Goal: Task Accomplishment & Management: Manage account settings

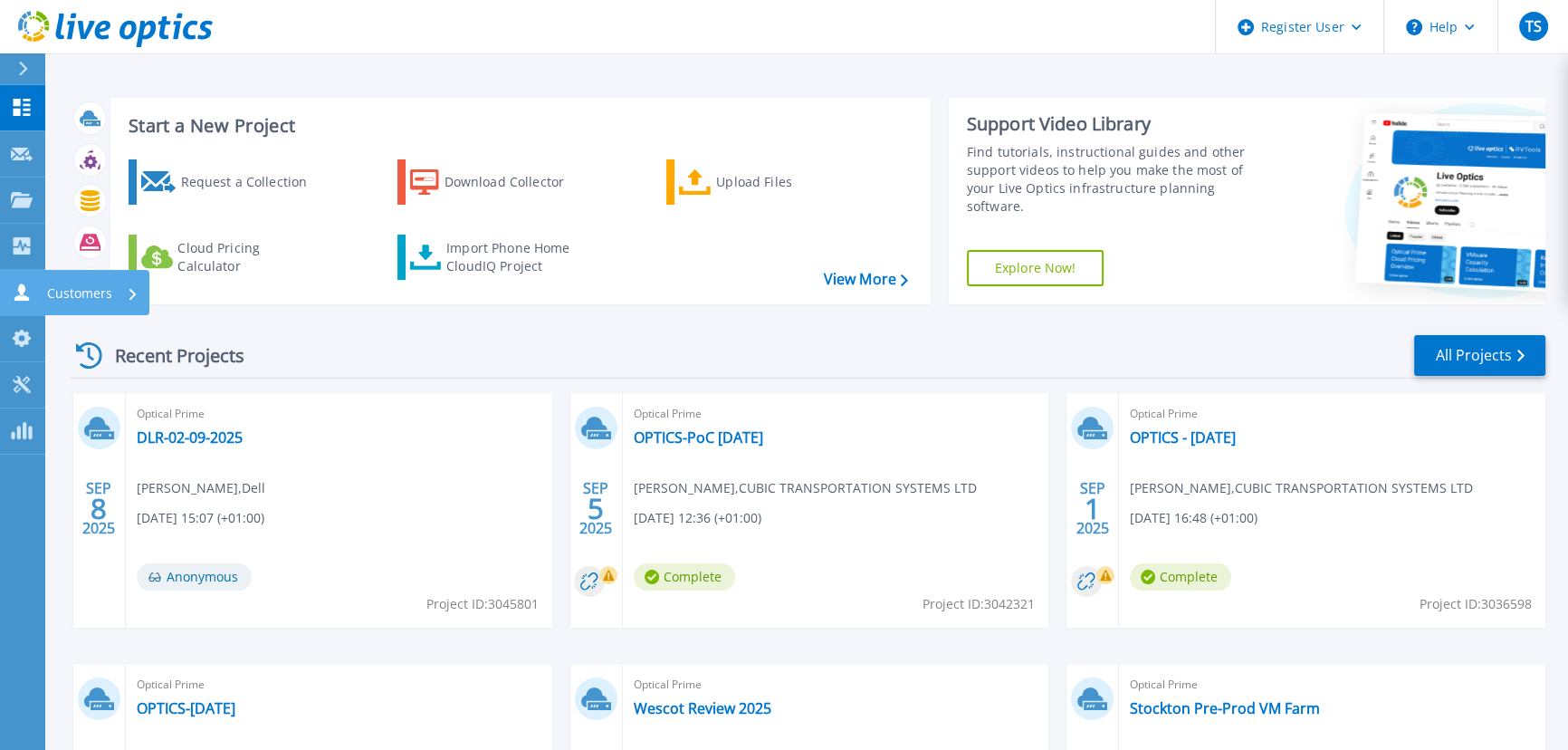
click at [92, 293] on p "Customers" at bounding box center [80, 293] width 65 height 47
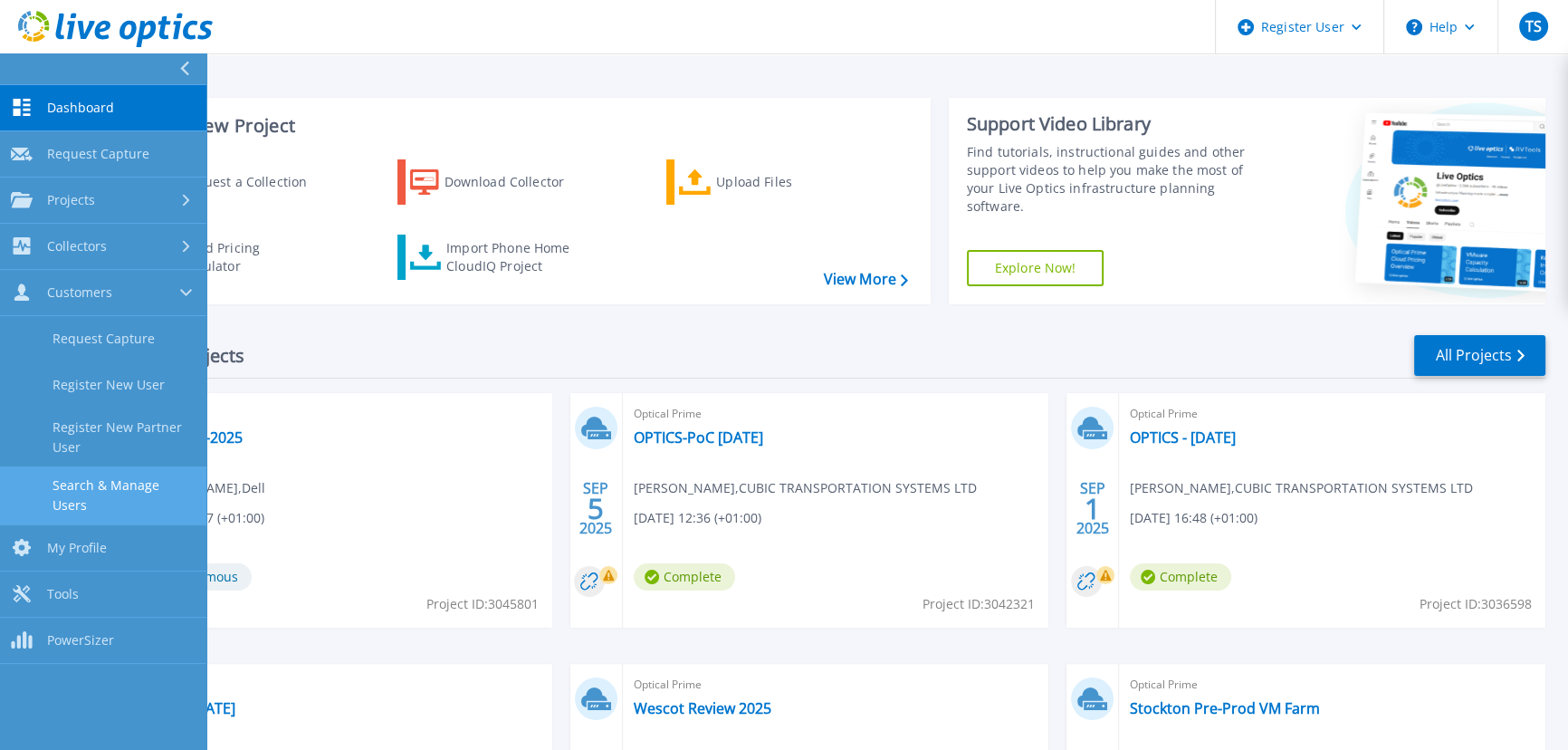
click at [115, 479] on link "Search & Manage Users" at bounding box center [103, 495] width 207 height 58
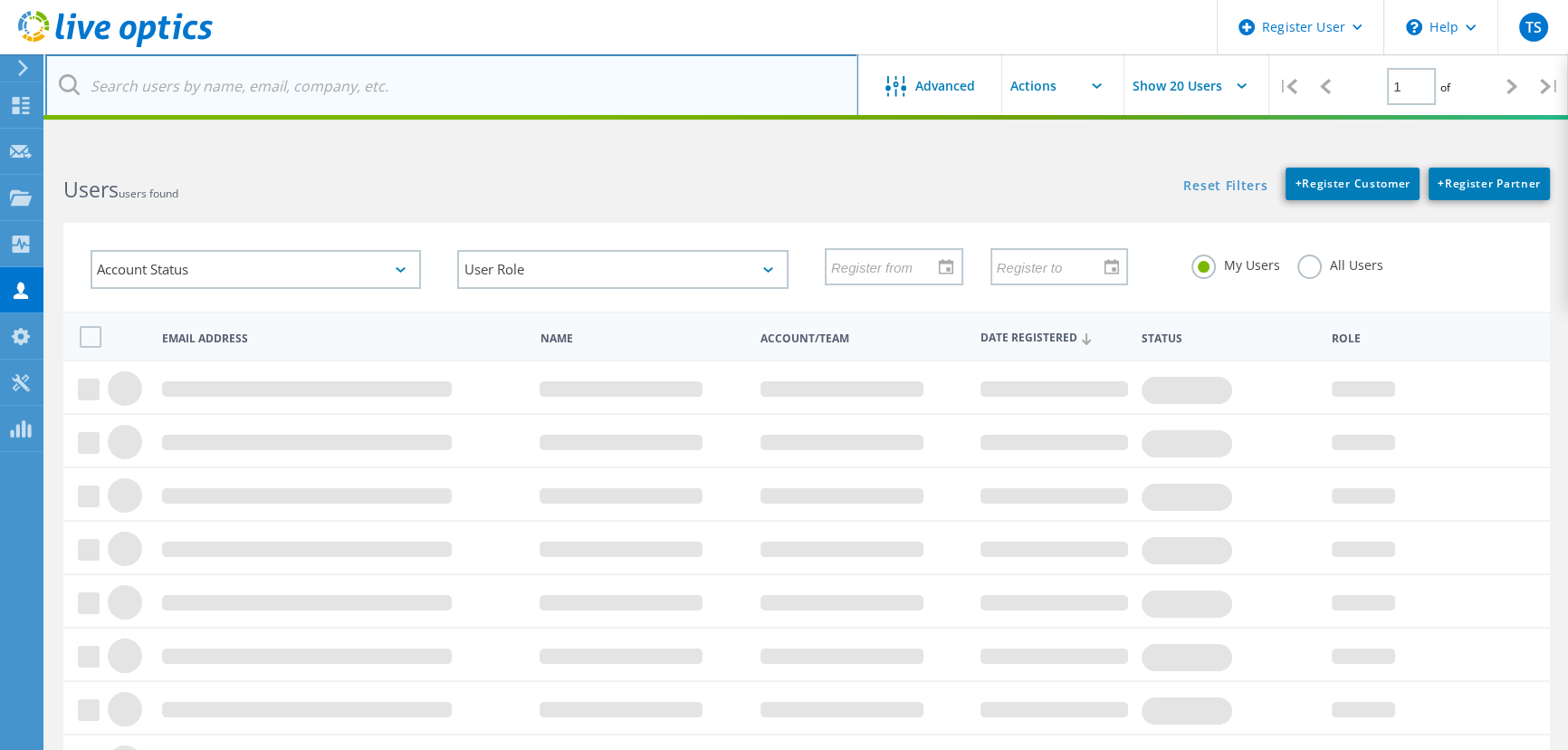
click at [266, 89] on input "text" at bounding box center [451, 86] width 813 height 63
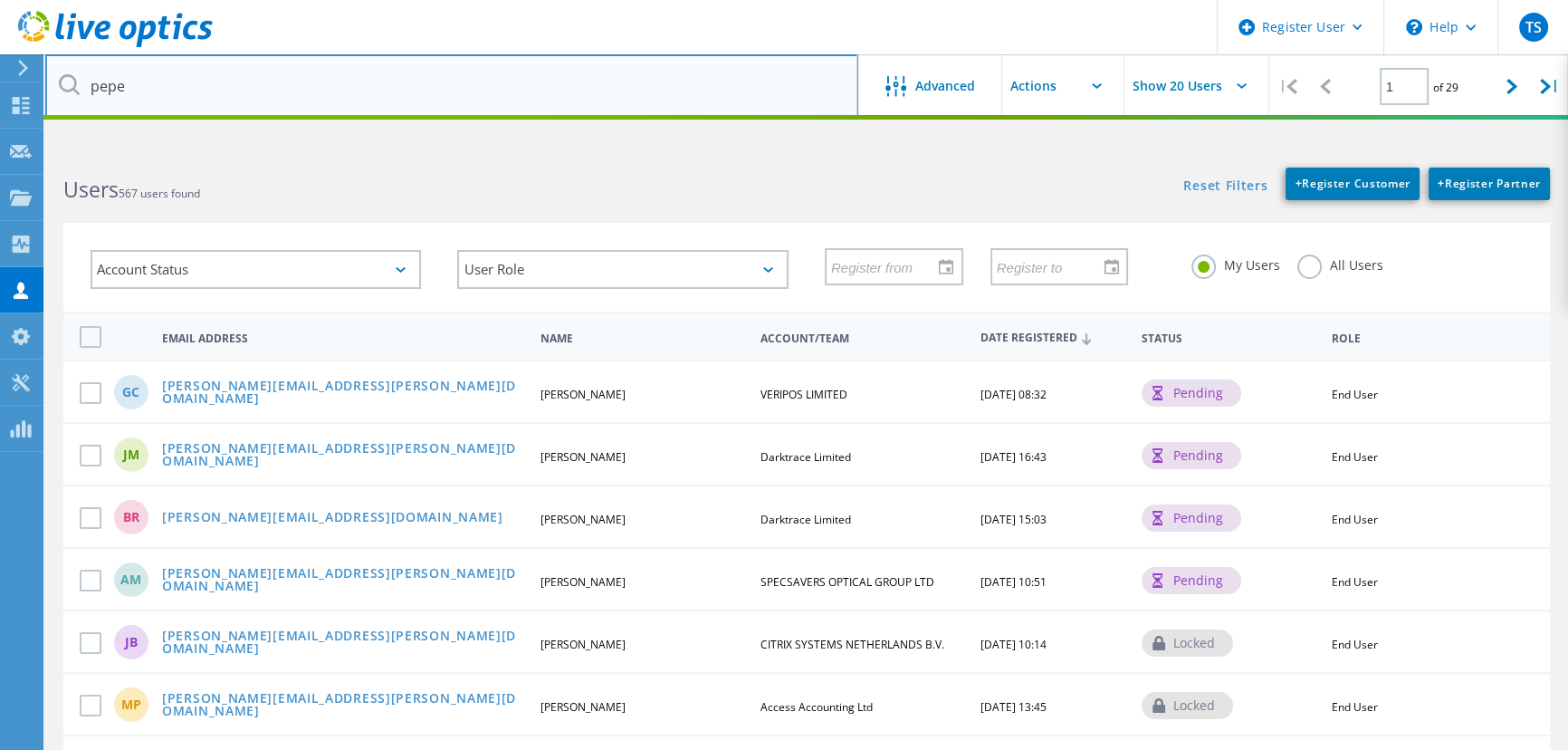
type input "pepe"
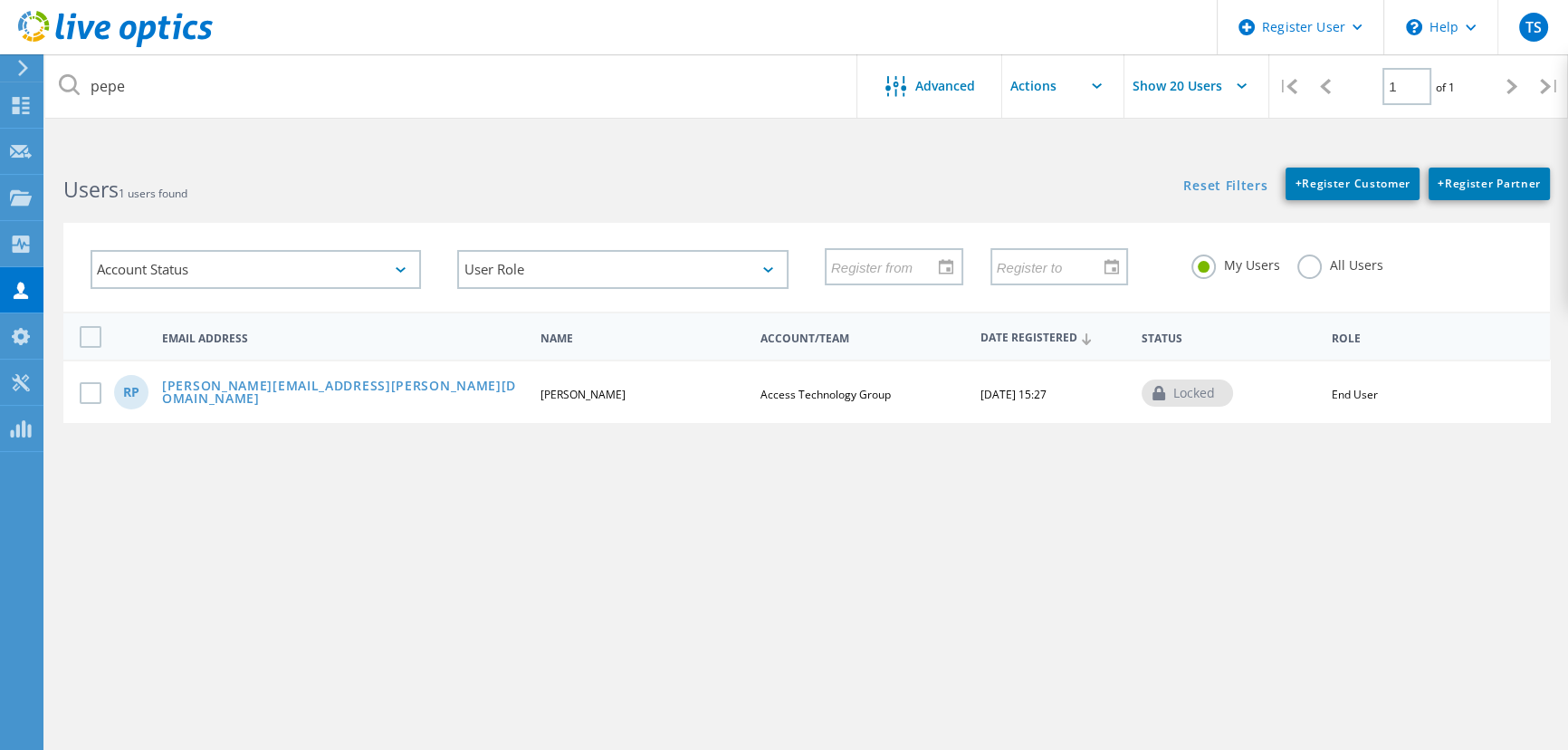
click at [1313, 270] on label "All Users" at bounding box center [1340, 263] width 85 height 18
click at [0, 0] on input "All Users" at bounding box center [0, 0] width 0 height 0
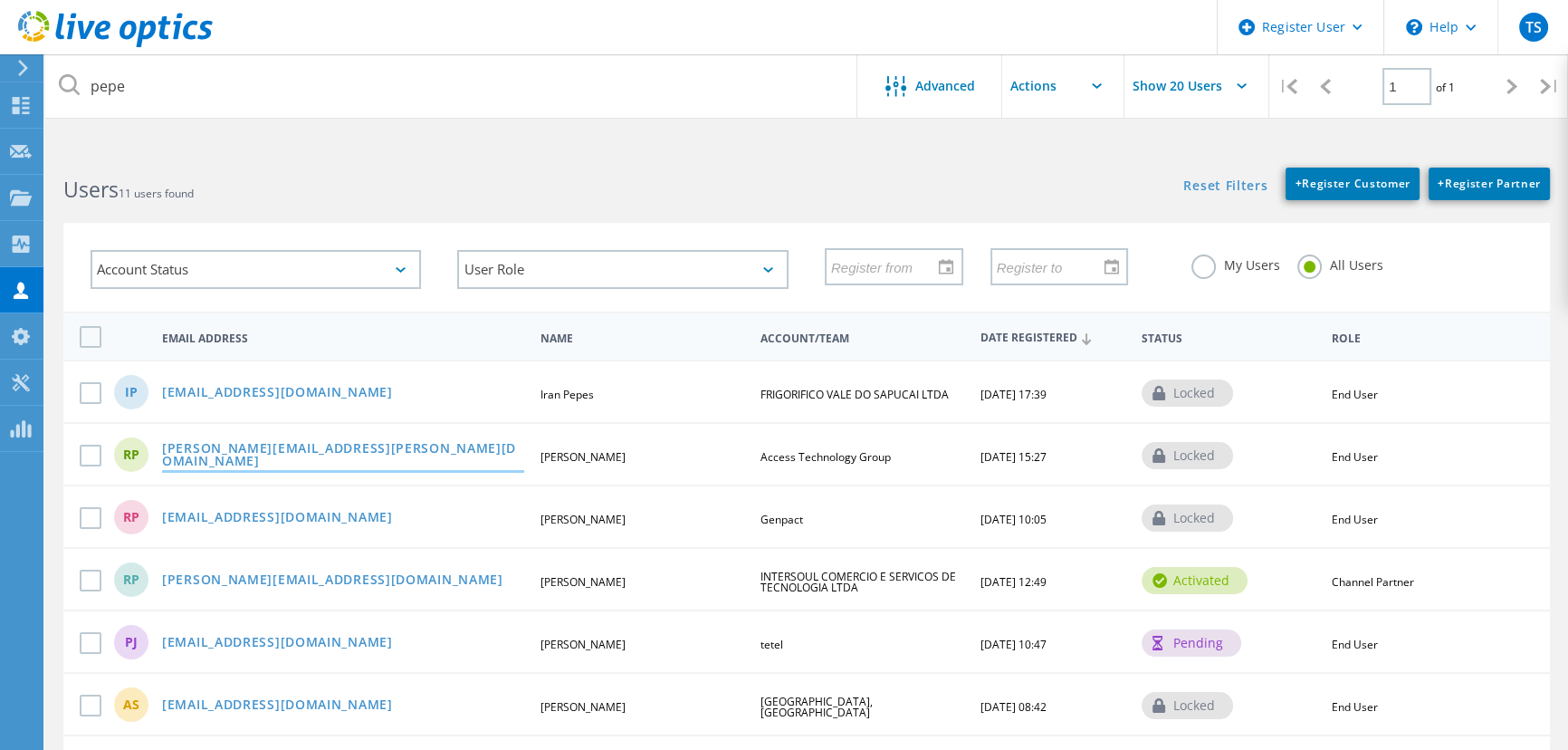
click at [235, 450] on link "[PERSON_NAME][EMAIL_ADDRESS][PERSON_NAME][DOMAIN_NAME]" at bounding box center [343, 456] width 362 height 28
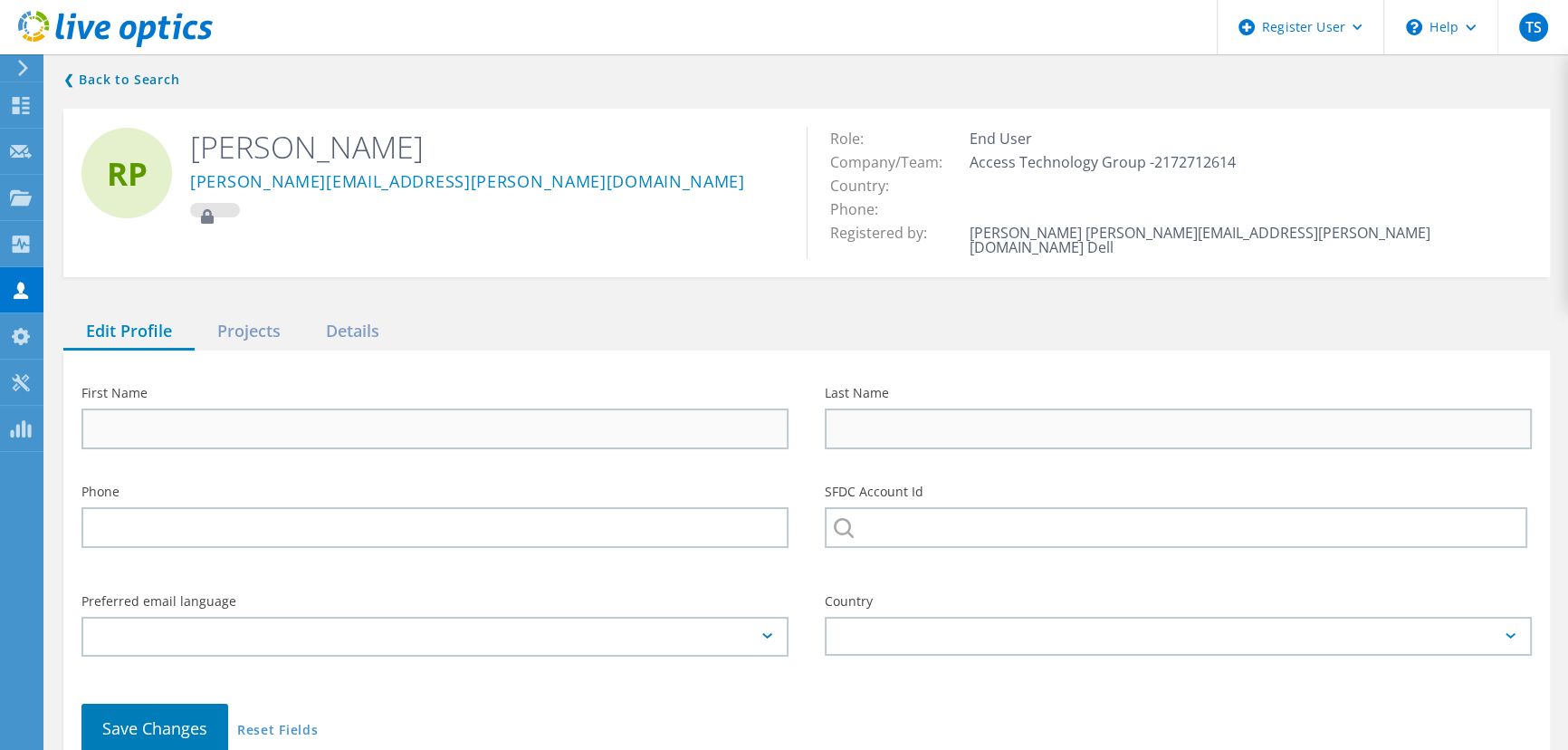
type input "[PERSON_NAME]"
type input "Pepe"
type input "Access Technology Group"
type input "English"
click at [257, 313] on div "Projects" at bounding box center [248, 332] width 108 height 37
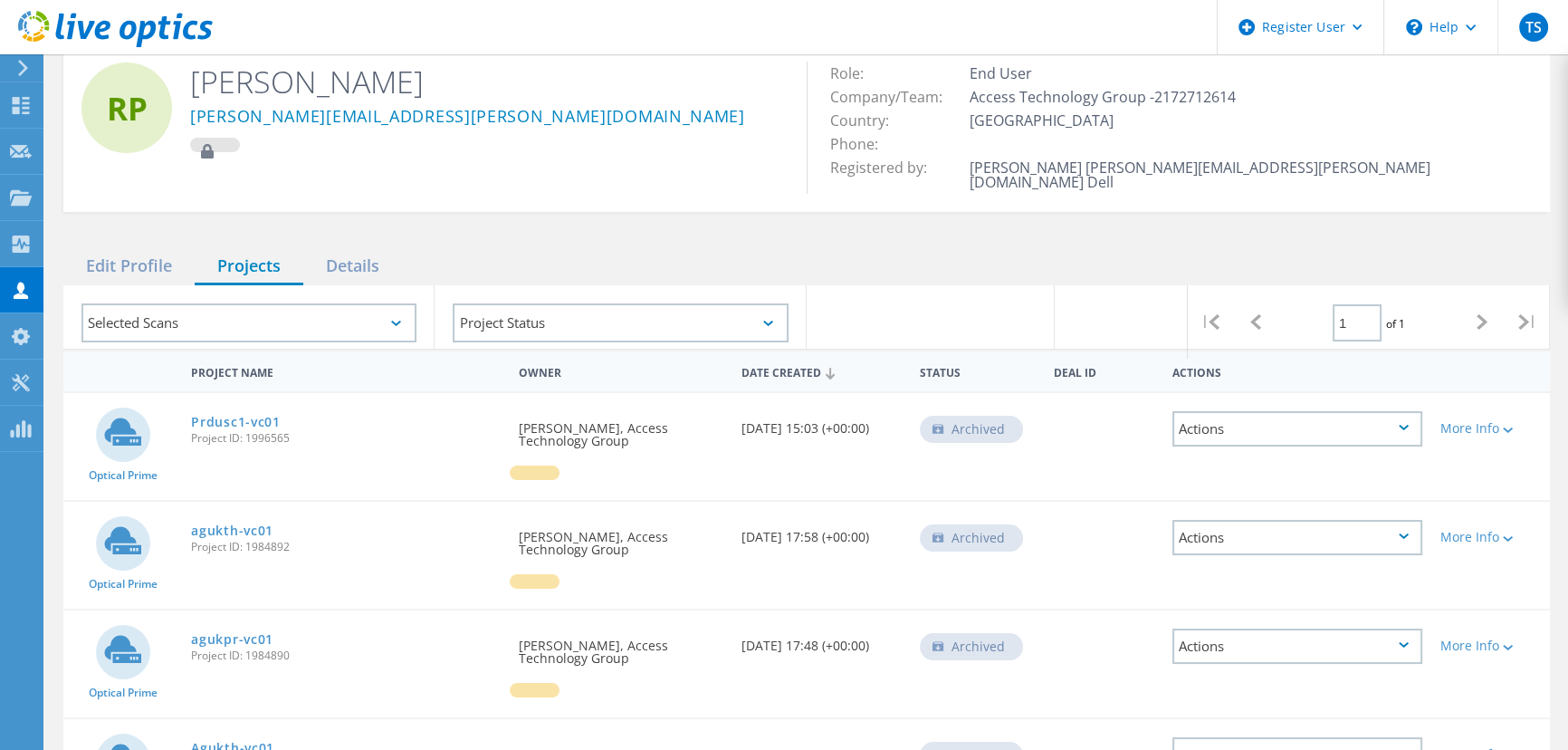
scroll to position [164, 0]
